Goal: Find specific page/section: Find specific page/section

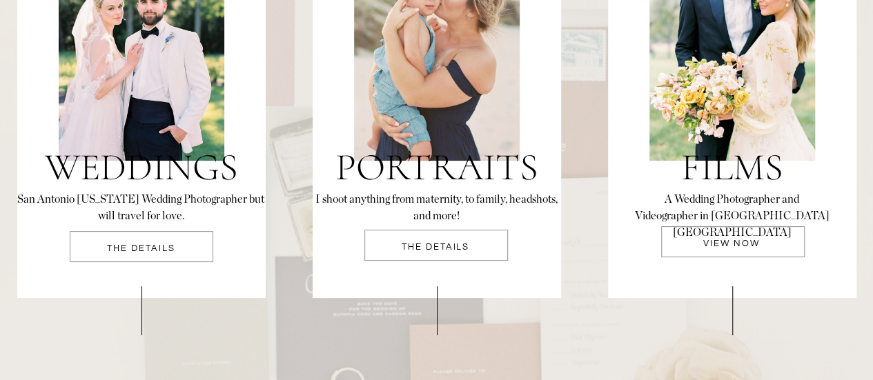
scroll to position [3035, 0]
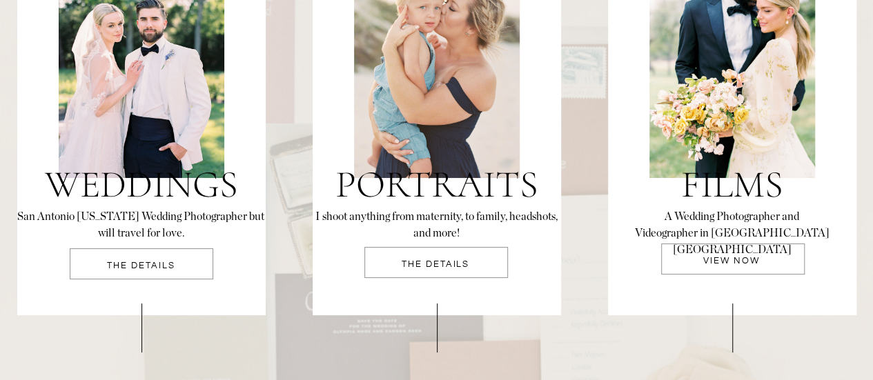
click at [166, 272] on p "THE DETAILS" at bounding box center [141, 270] width 143 height 18
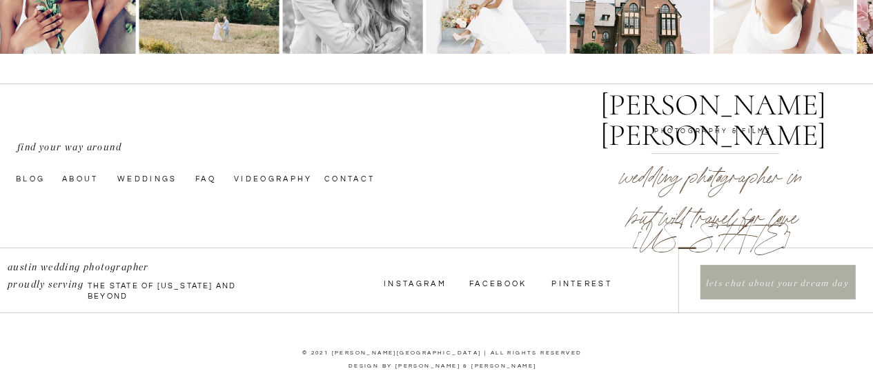
scroll to position [5331, 0]
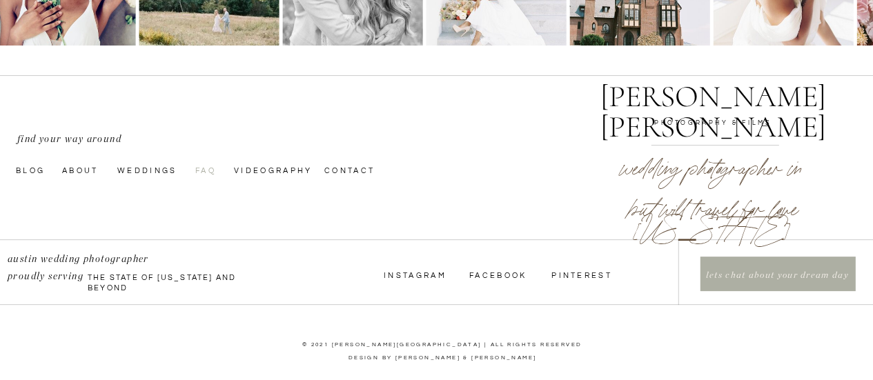
click at [212, 170] on nav "faq" at bounding box center [206, 169] width 22 height 11
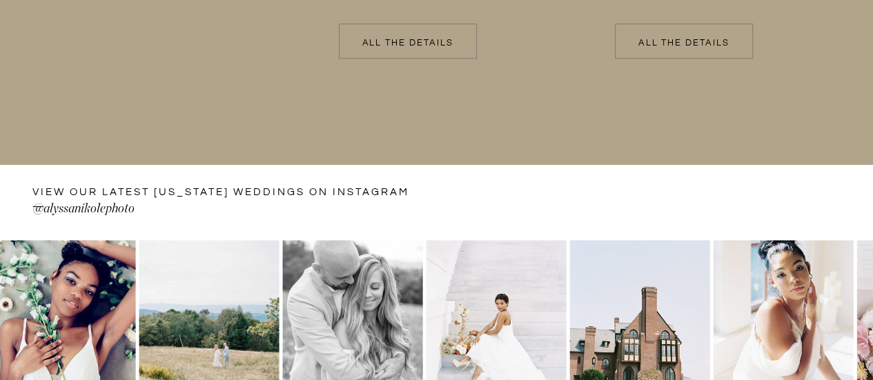
scroll to position [3035, 0]
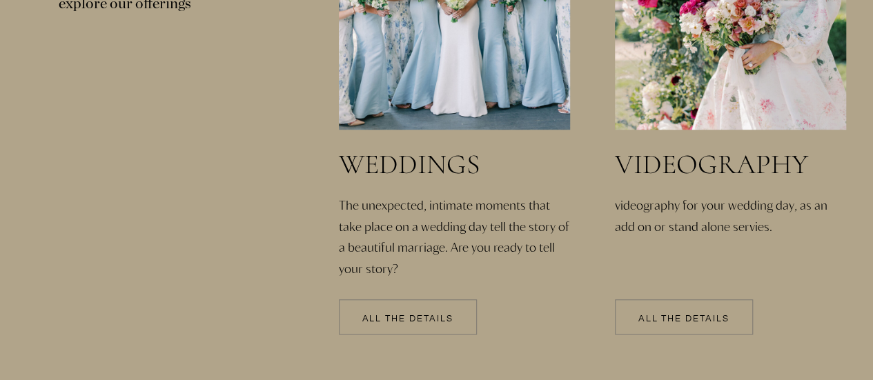
click at [433, 317] on p "All the details" at bounding box center [408, 320] width 138 height 10
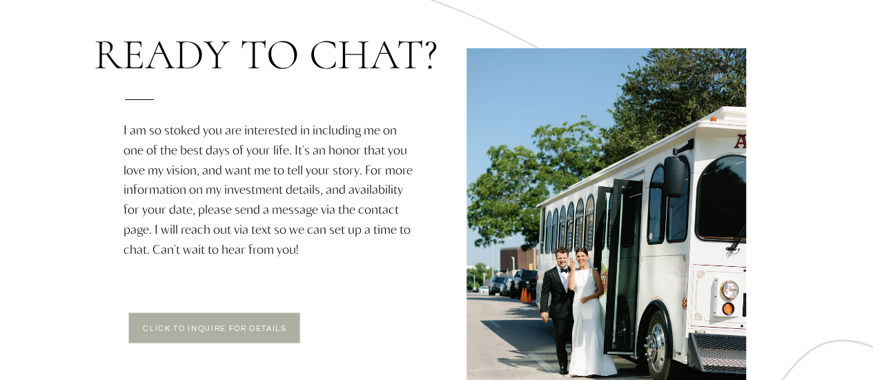
scroll to position [2621, 0]
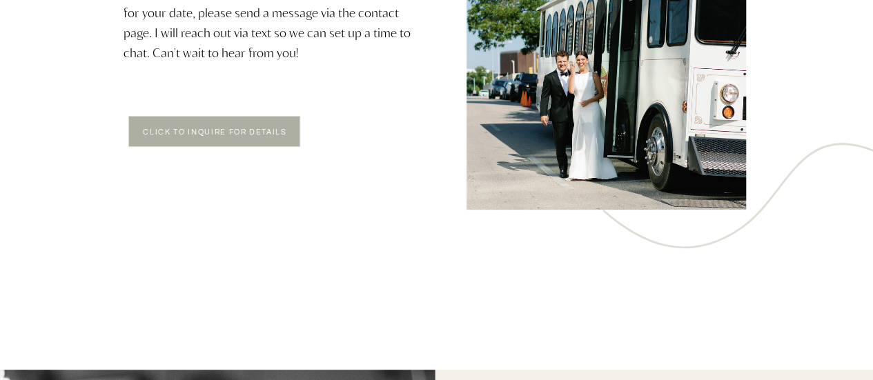
click at [284, 134] on p "click to Inquire for Details" at bounding box center [215, 134] width 168 height 12
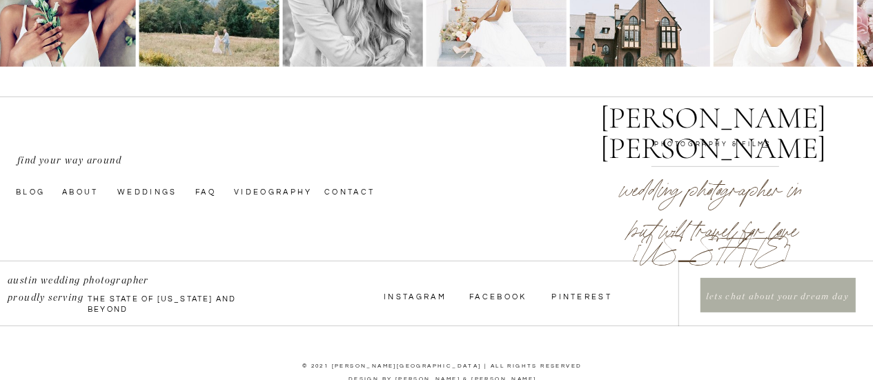
scroll to position [2023, 0]
